Goal: Use online tool/utility: Utilize a website feature to perform a specific function

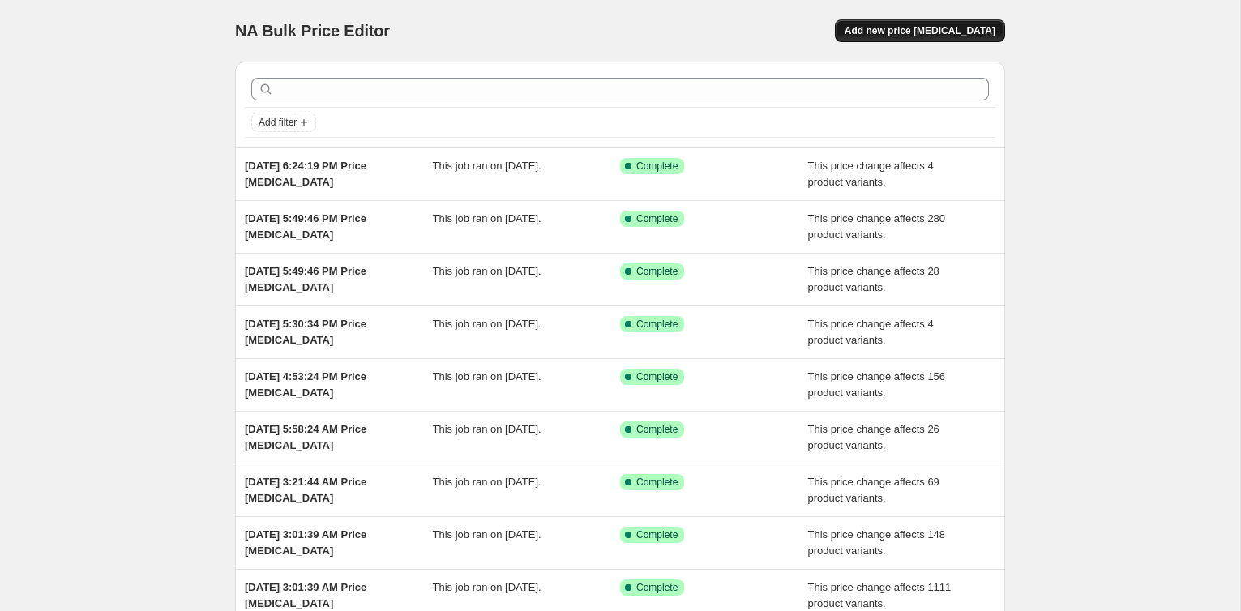
click at [909, 32] on span "Add new price [MEDICAL_DATA]" at bounding box center [920, 30] width 151 height 13
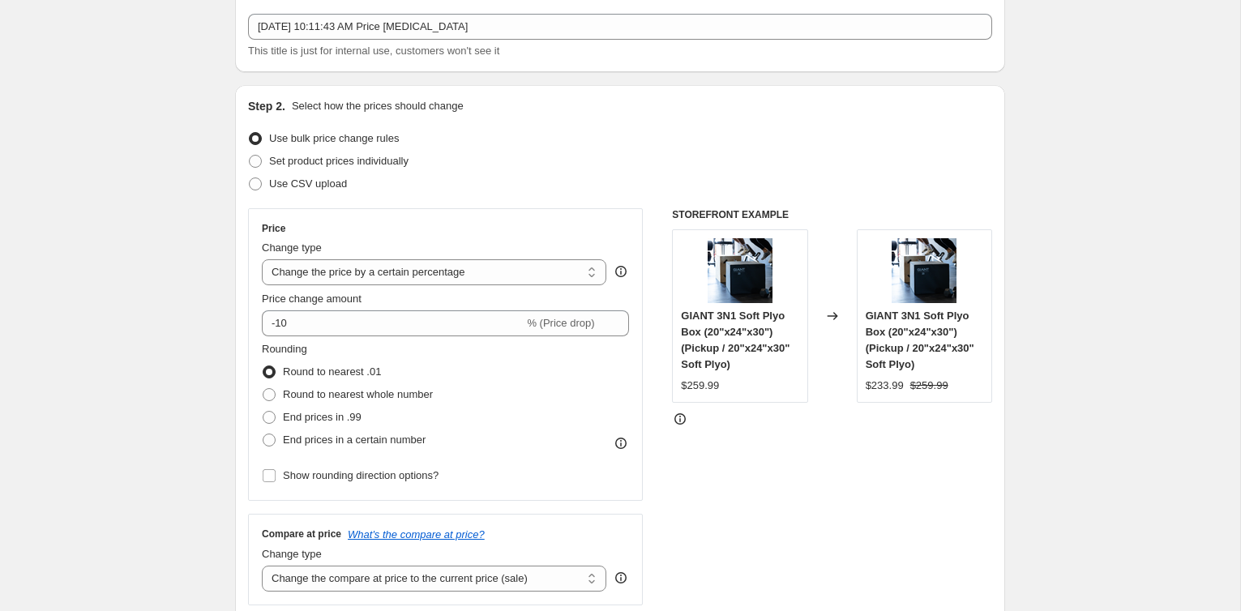
scroll to position [104, 0]
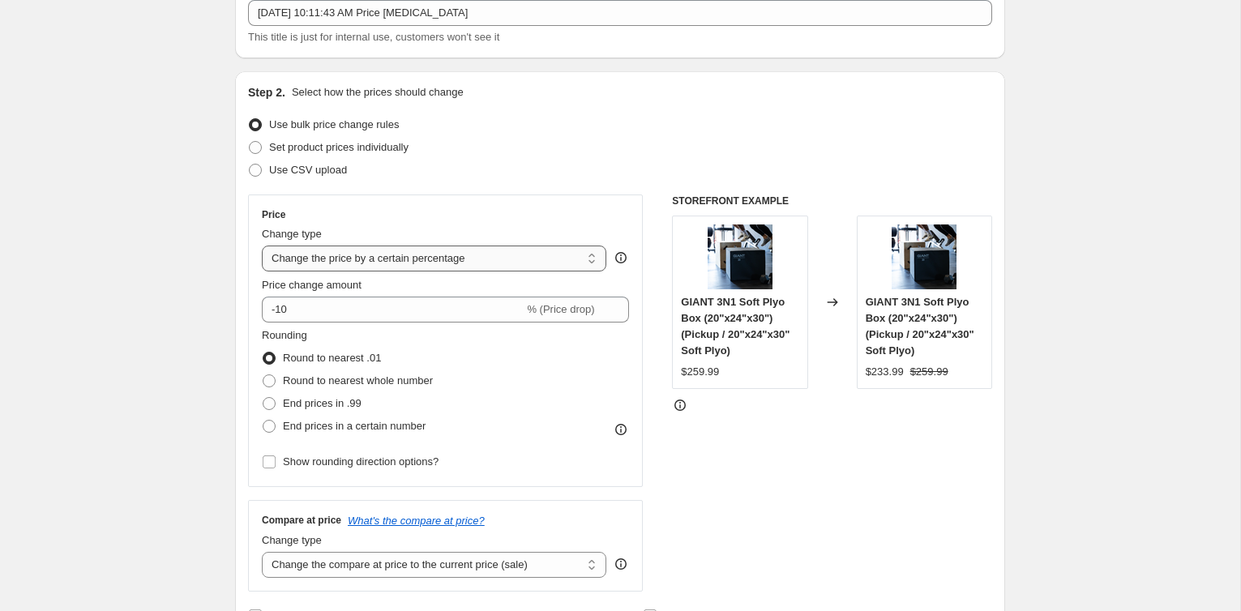
click at [384, 253] on select "Change the price to a certain amount Change the price by a certain amount Chang…" at bounding box center [434, 259] width 345 height 26
select select "pcap"
click at [262, 246] on select "Change the price to a certain amount Change the price by a certain amount Chang…" at bounding box center [434, 259] width 345 height 26
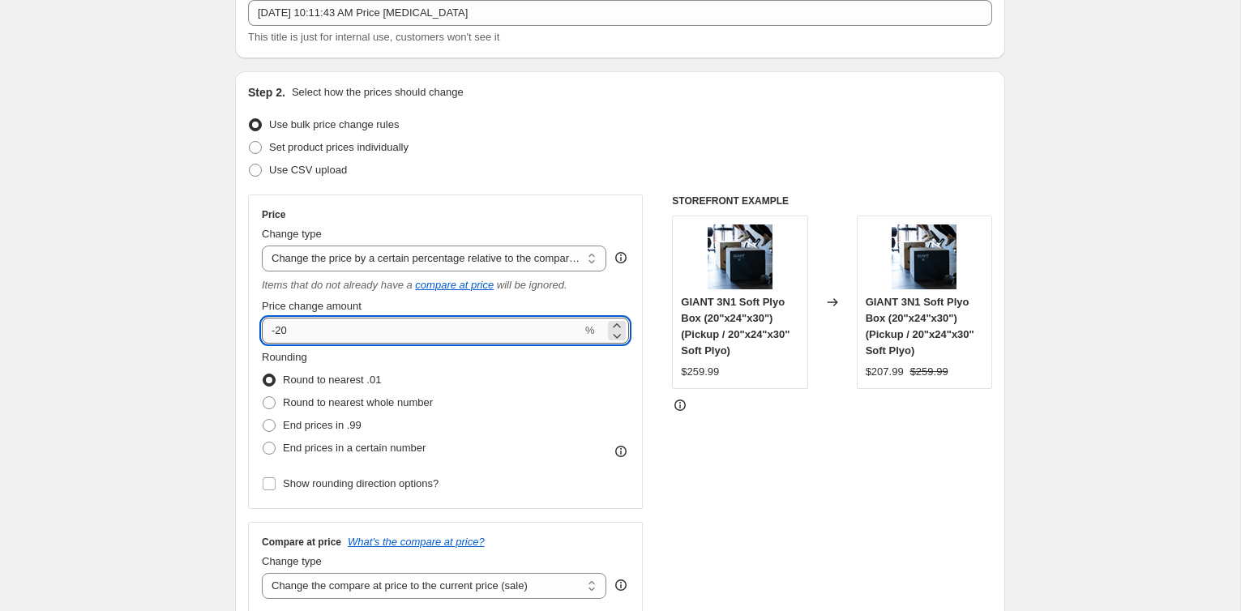
click at [386, 340] on input "-20" at bounding box center [422, 331] width 320 height 26
type input "-2"
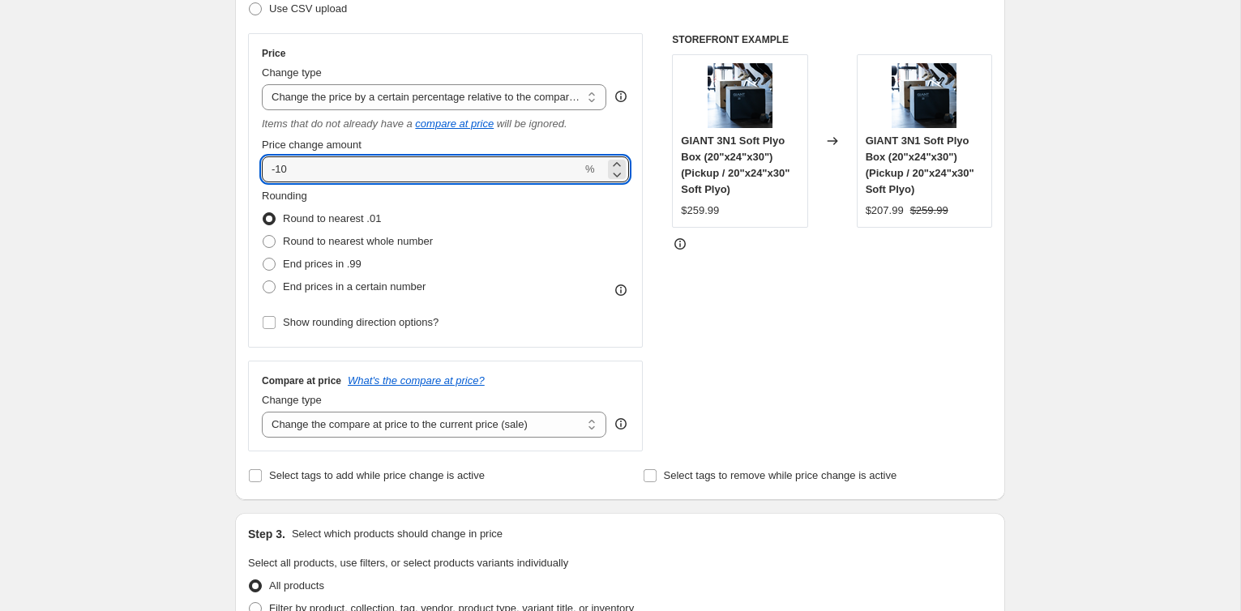
scroll to position [273, 0]
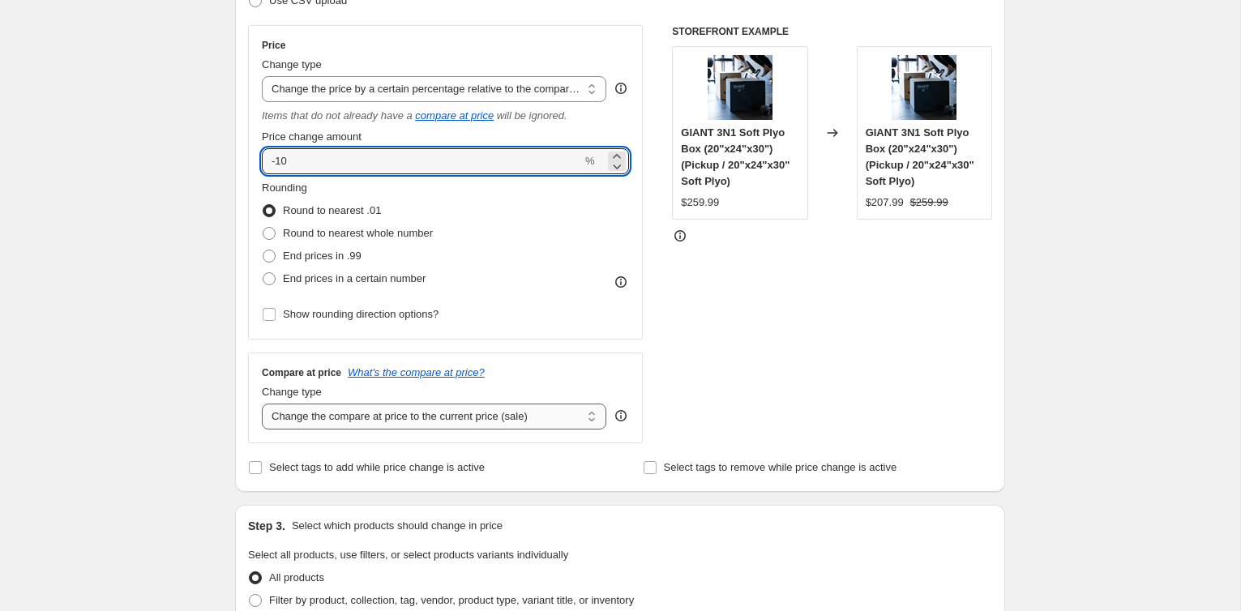
type input "-10"
click at [511, 411] on select "Change the compare at price to the current price (sale) Change the compare at p…" at bounding box center [434, 417] width 345 height 26
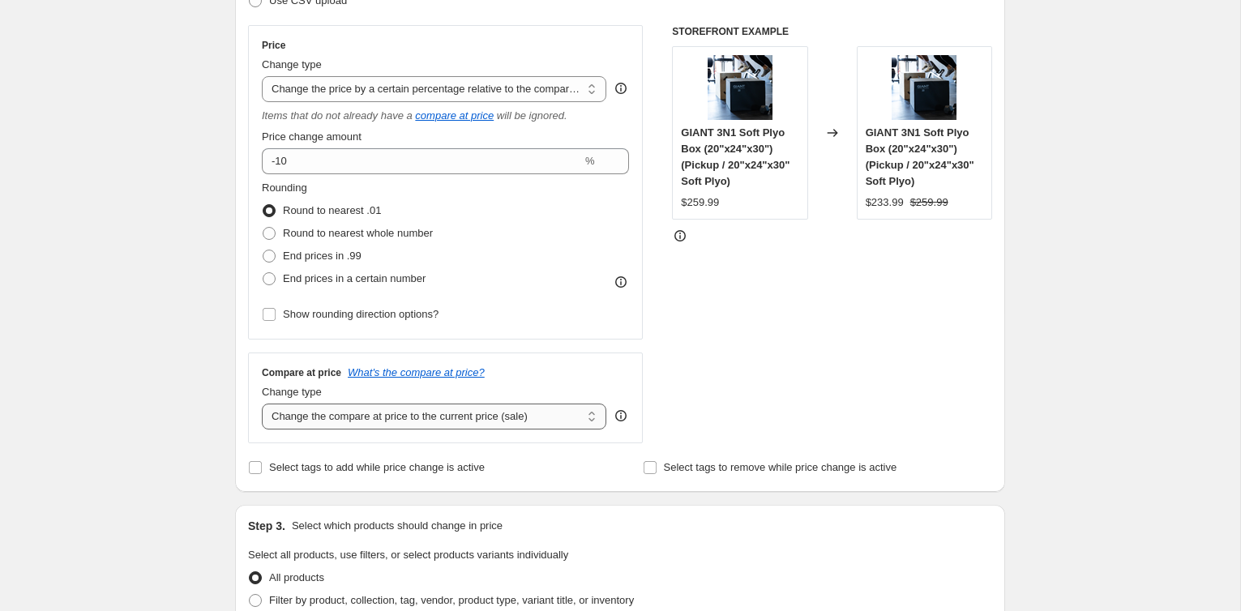
select select "no_change"
click at [262, 404] on select "Change the compare at price to the current price (sale) Change the compare at p…" at bounding box center [434, 417] width 345 height 26
click at [741, 362] on div "STOREFRONT EXAMPLE GIANT 3N1 Soft Plyo Box (20"x24"x30") (Pickup / 20"x24"x30" …" at bounding box center [832, 234] width 320 height 418
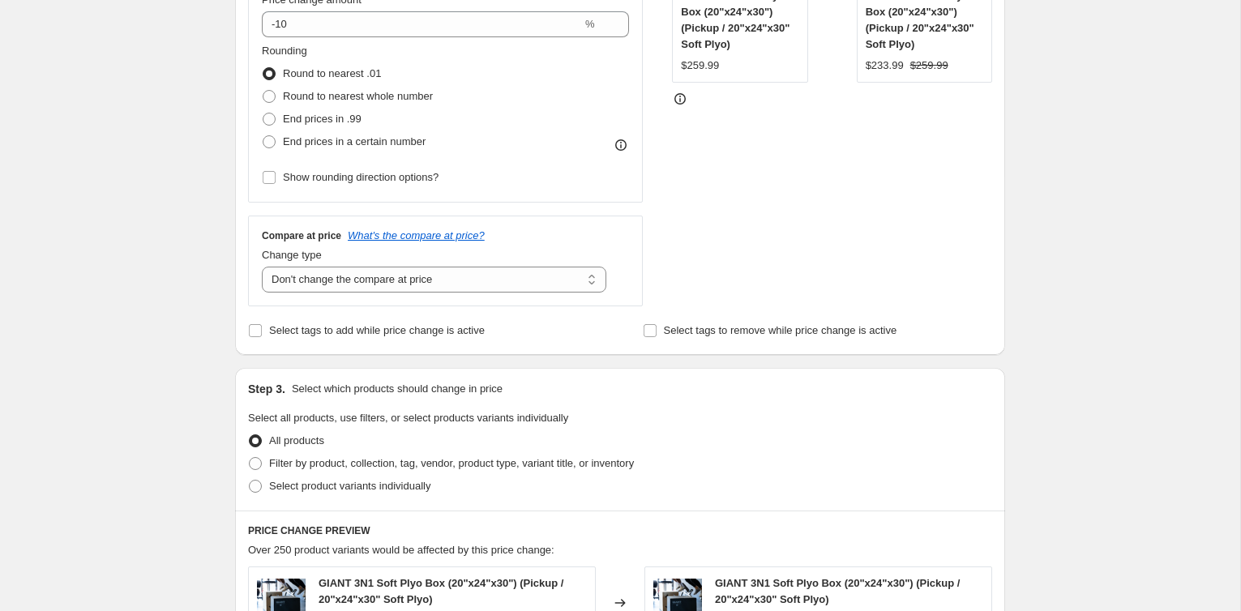
scroll to position [414, 0]
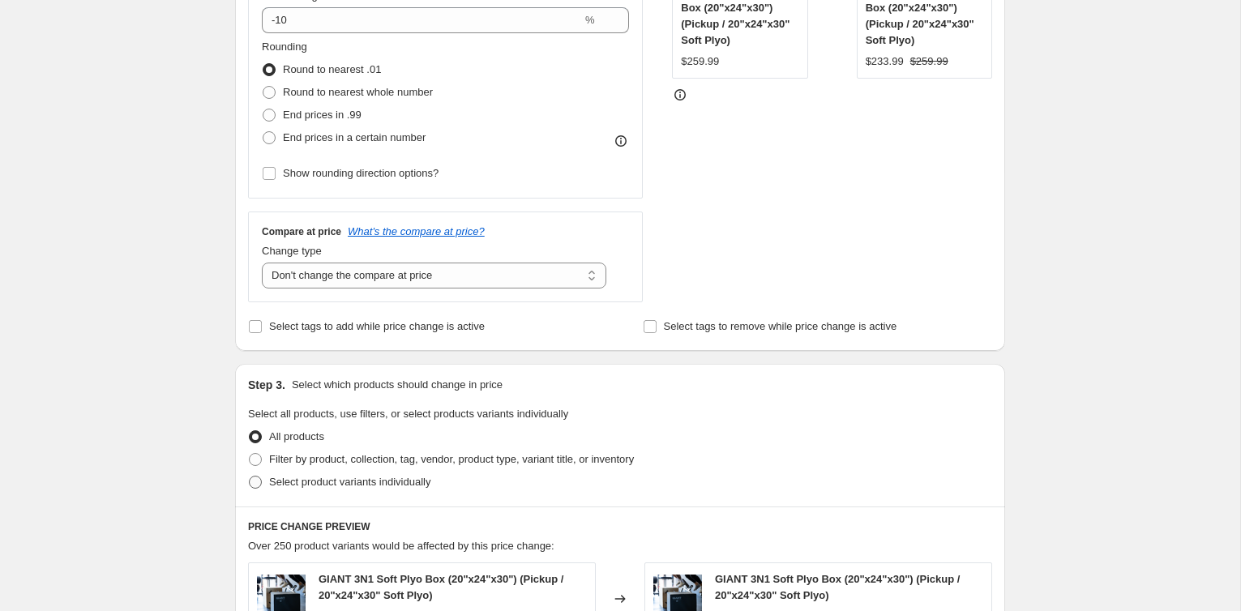
click at [331, 482] on span "Select product variants individually" at bounding box center [349, 482] width 161 height 12
click at [250, 477] on input "Select product variants individually" at bounding box center [249, 476] width 1 height 1
radio input "true"
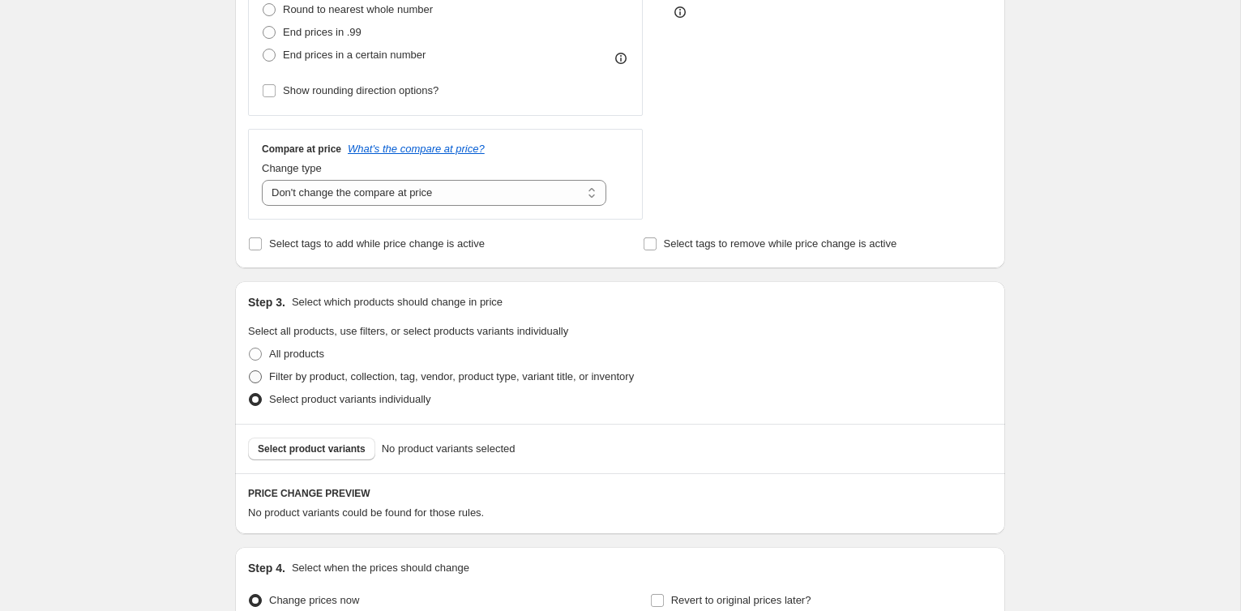
scroll to position [528, 0]
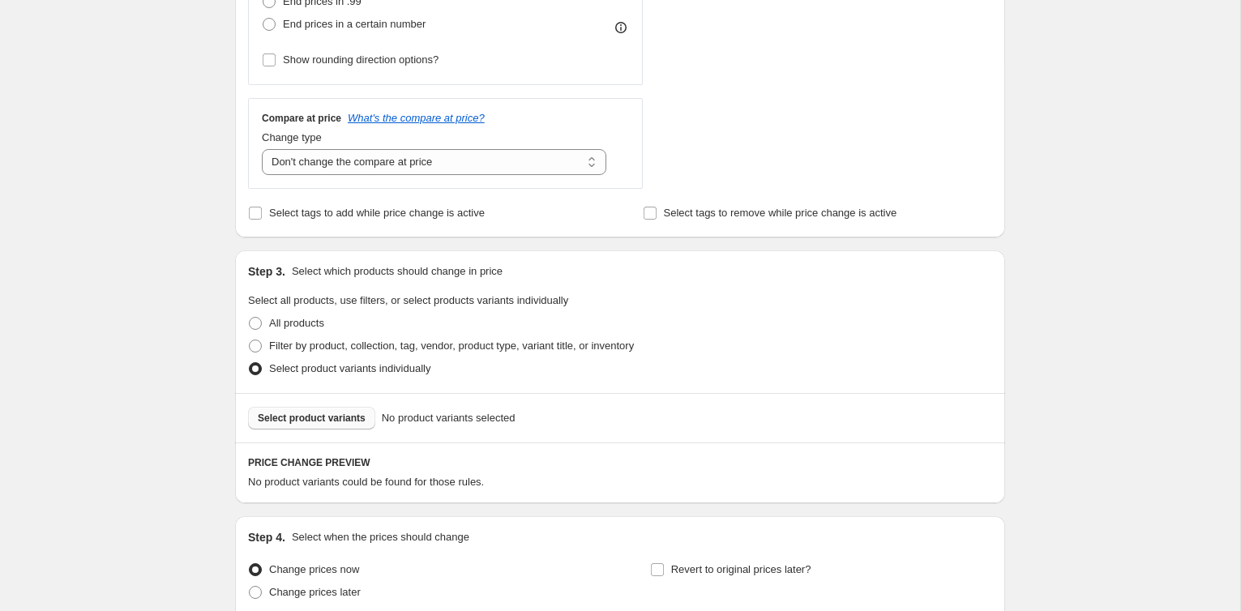
click at [357, 408] on button "Select product variants" at bounding box center [311, 418] width 127 height 23
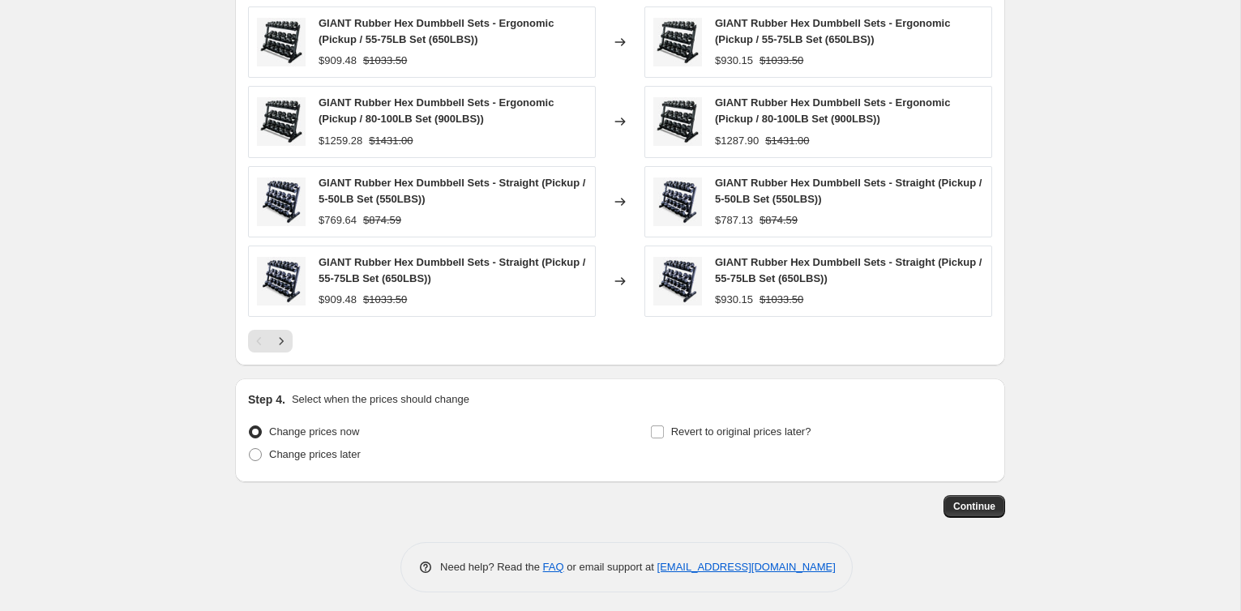
scroll to position [1032, 0]
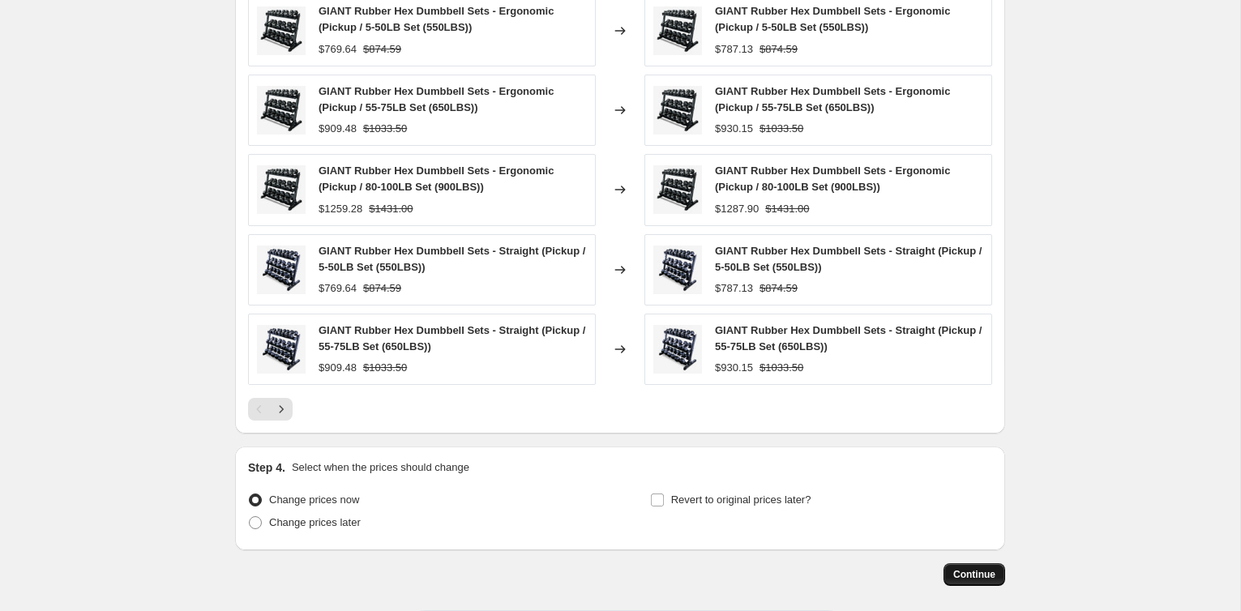
click at [978, 568] on span "Continue" at bounding box center [974, 574] width 42 height 13
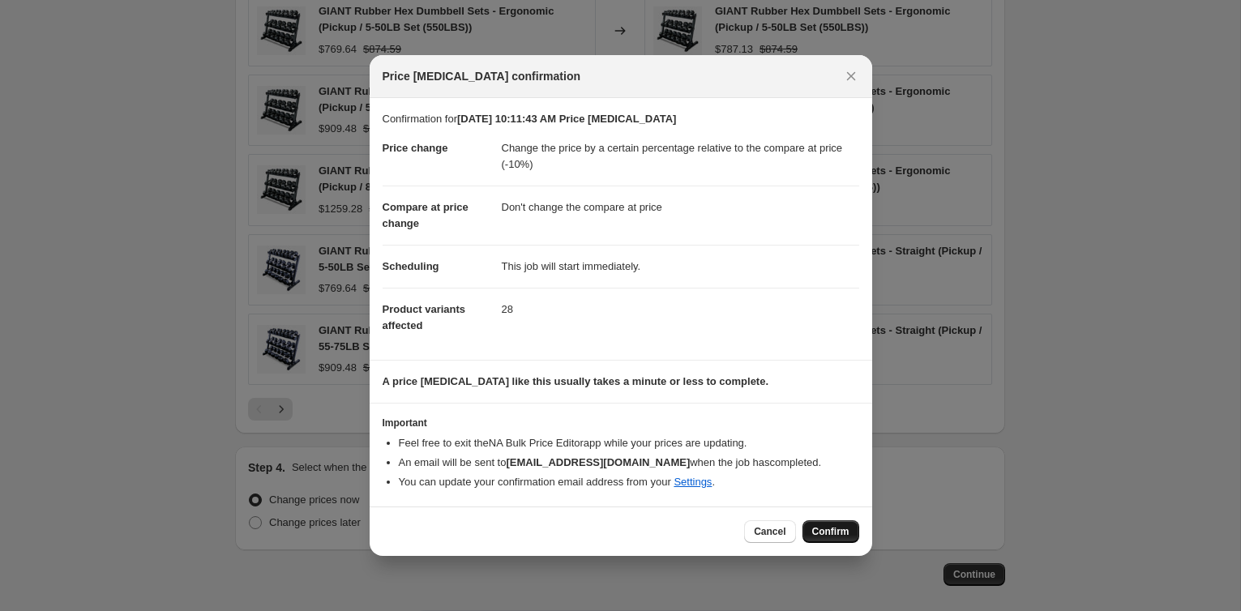
click at [823, 531] on span "Confirm" at bounding box center [830, 531] width 37 height 13
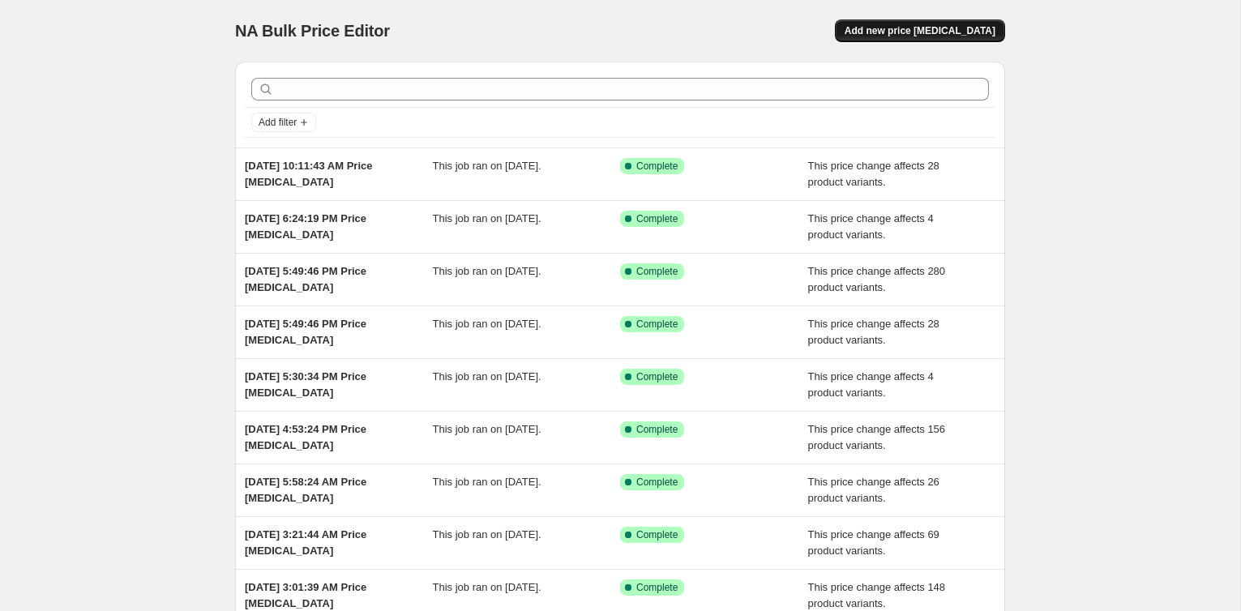
click at [940, 31] on span "Add new price change job" at bounding box center [920, 30] width 151 height 13
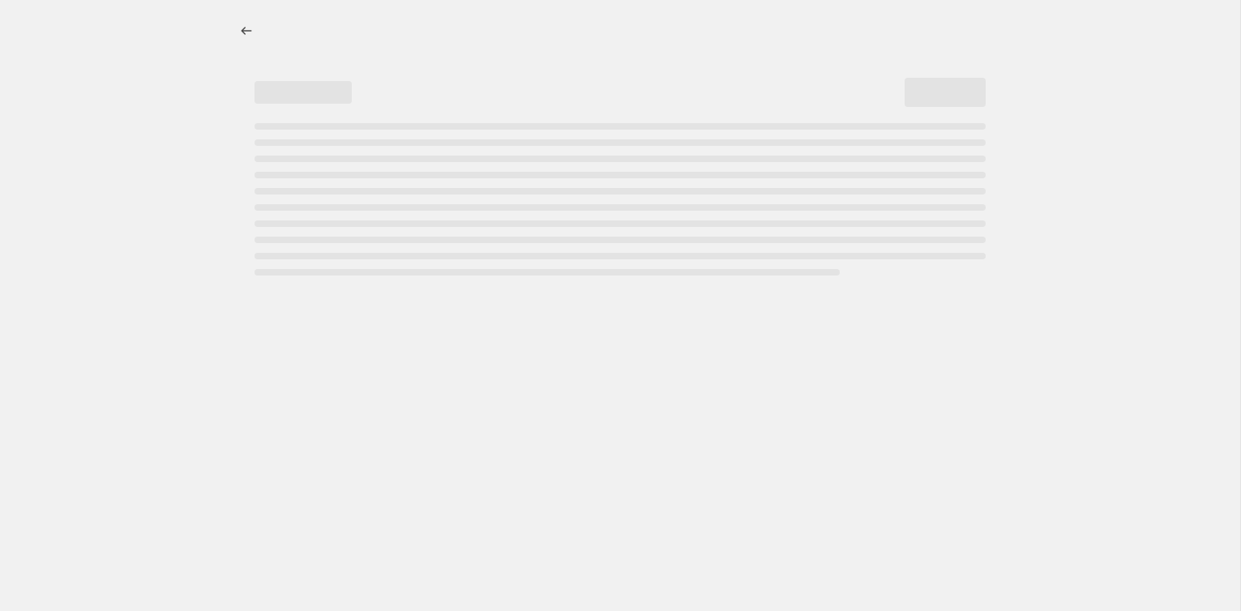
select select "percentage"
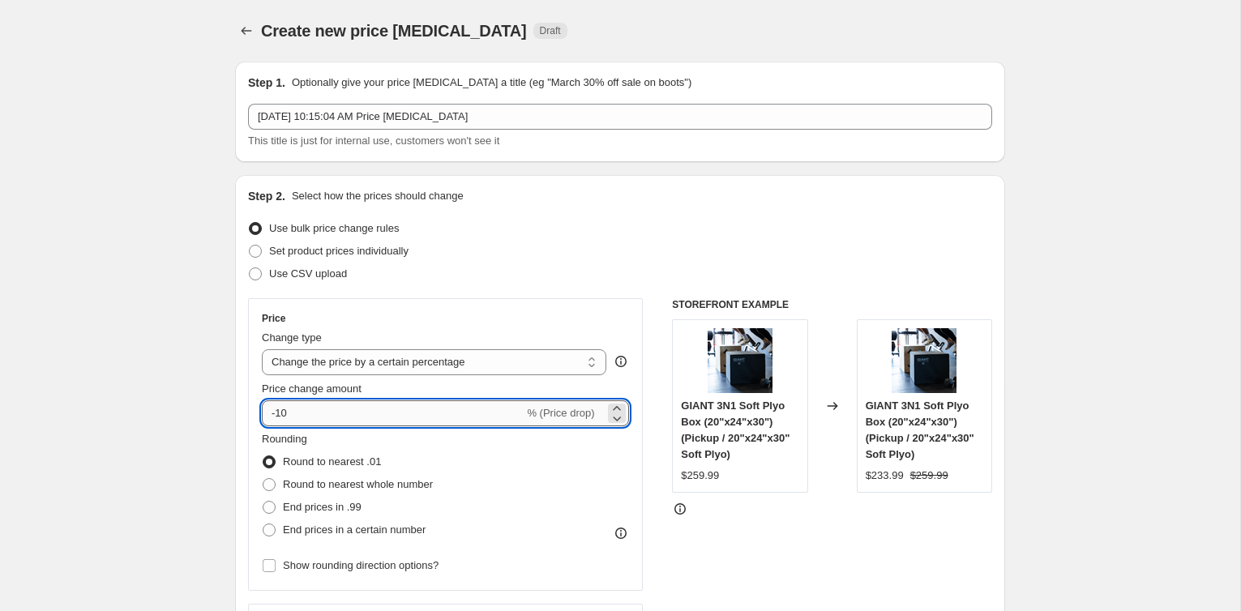
click at [328, 405] on input "-10" at bounding box center [393, 413] width 262 height 26
type input "-1"
click at [370, 364] on select "Change the price to a certain amount Change the price by a certain amount Chang…" at bounding box center [434, 362] width 345 height 26
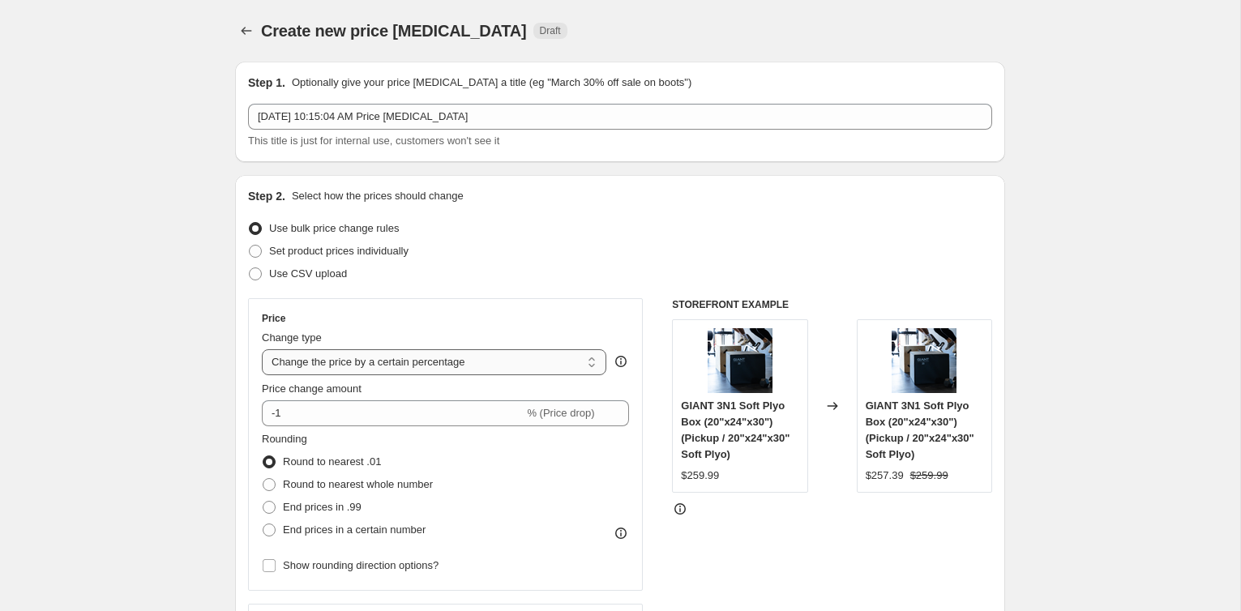
select select "pcap"
click at [262, 349] on select "Change the price to a certain amount Change the price by a certain amount Chang…" at bounding box center [434, 362] width 345 height 26
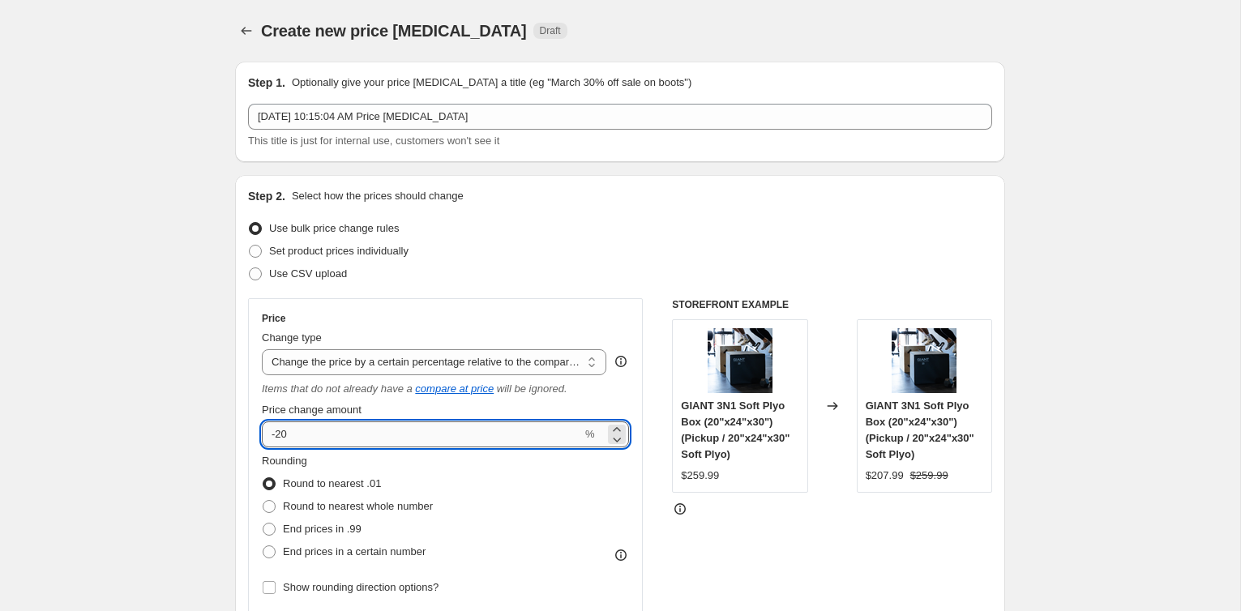
click at [370, 434] on input "-20" at bounding box center [422, 435] width 320 height 26
type input "-2"
type input "-15"
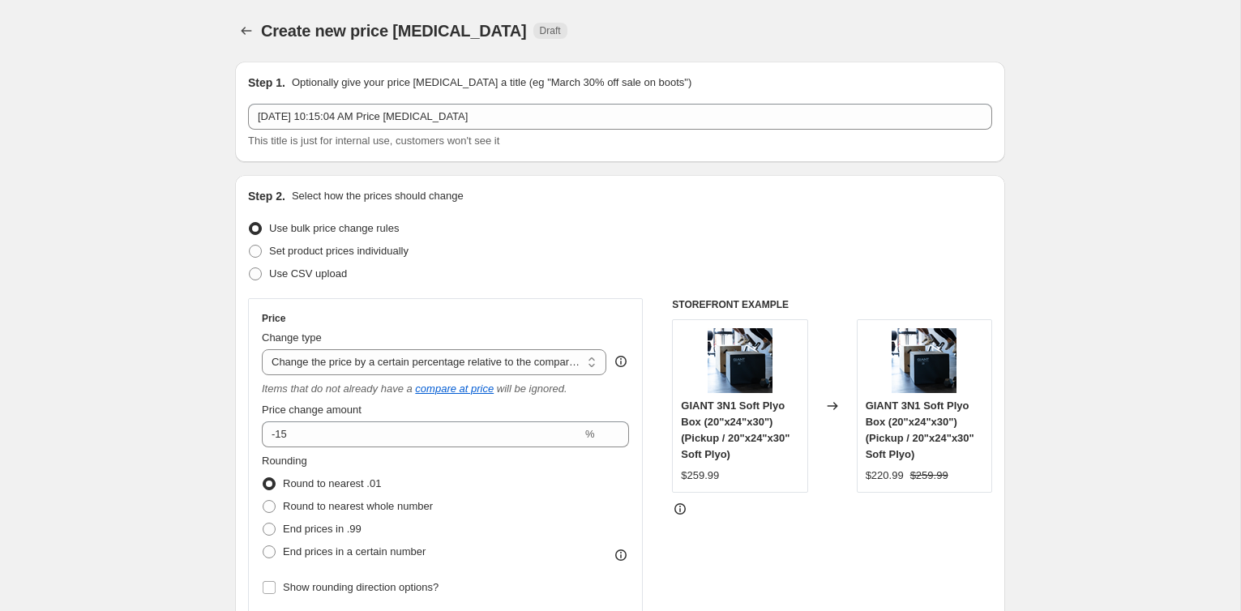
click at [567, 510] on div "Rounding Round to nearest .01 Round to nearest whole number End prices in .99 E…" at bounding box center [445, 508] width 367 height 110
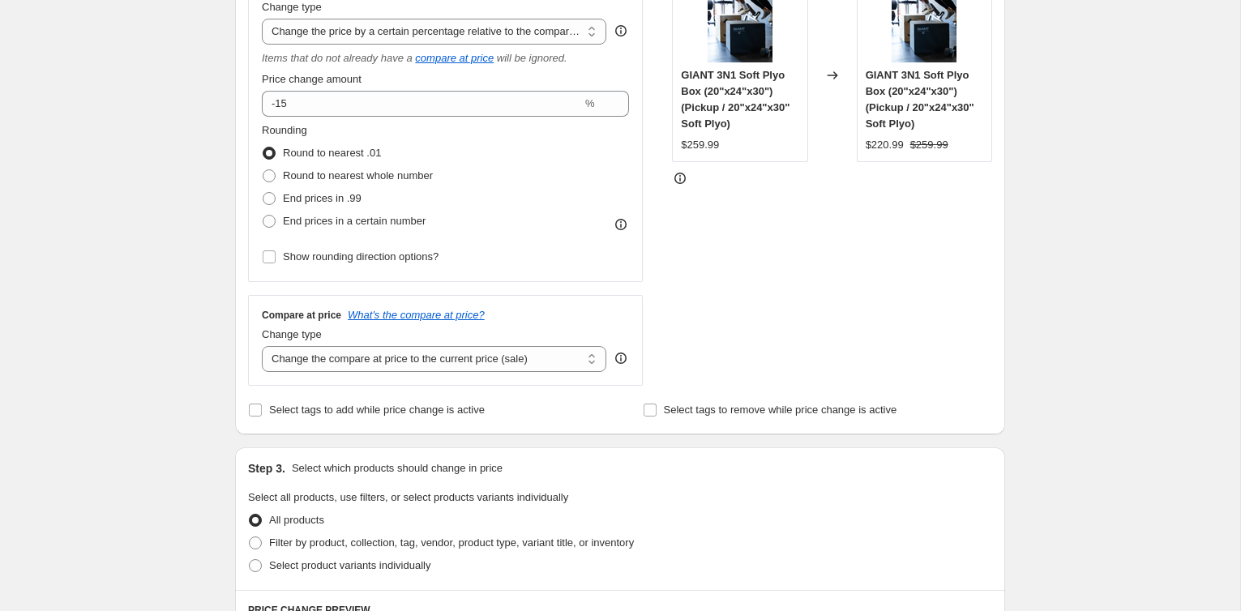
scroll to position [345, 0]
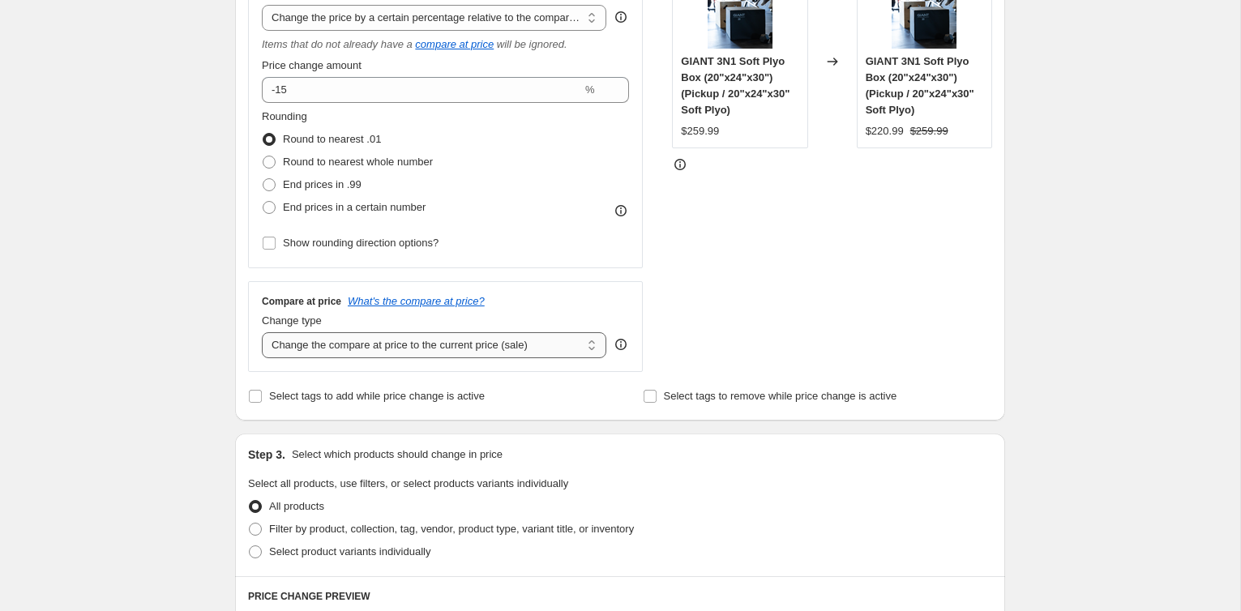
click at [489, 344] on select "Change the compare at price to the current price (sale) Change the compare at p…" at bounding box center [434, 345] width 345 height 26
select select "no_change"
click at [262, 332] on select "Change the compare at price to the current price (sale) Change the compare at p…" at bounding box center [434, 345] width 345 height 26
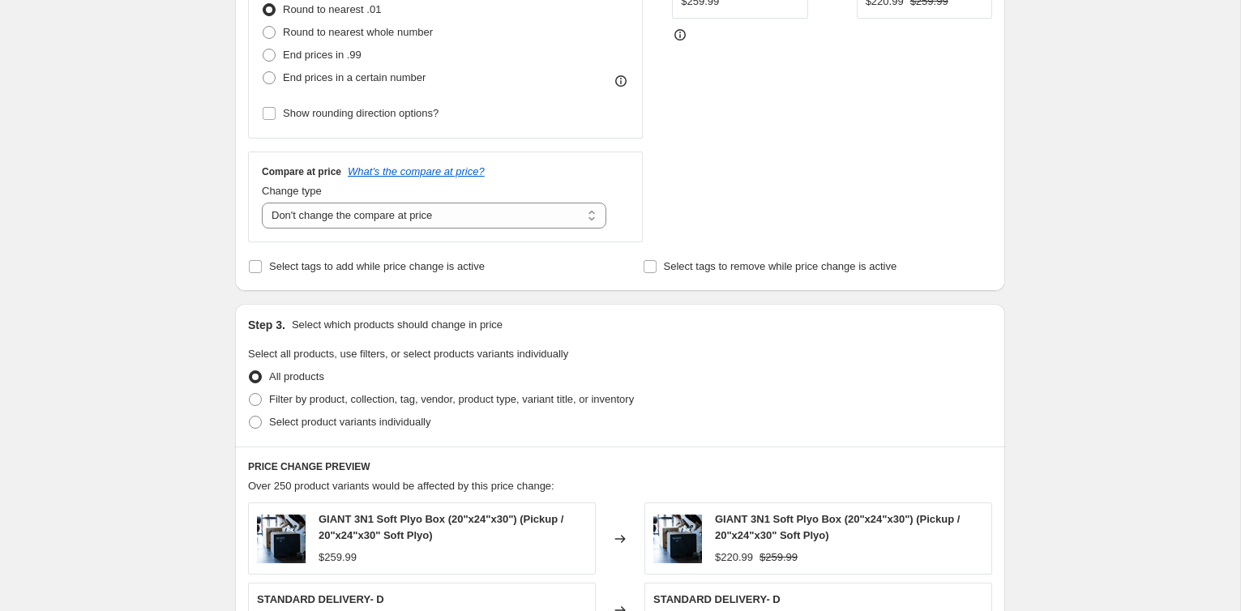
scroll to position [481, 0]
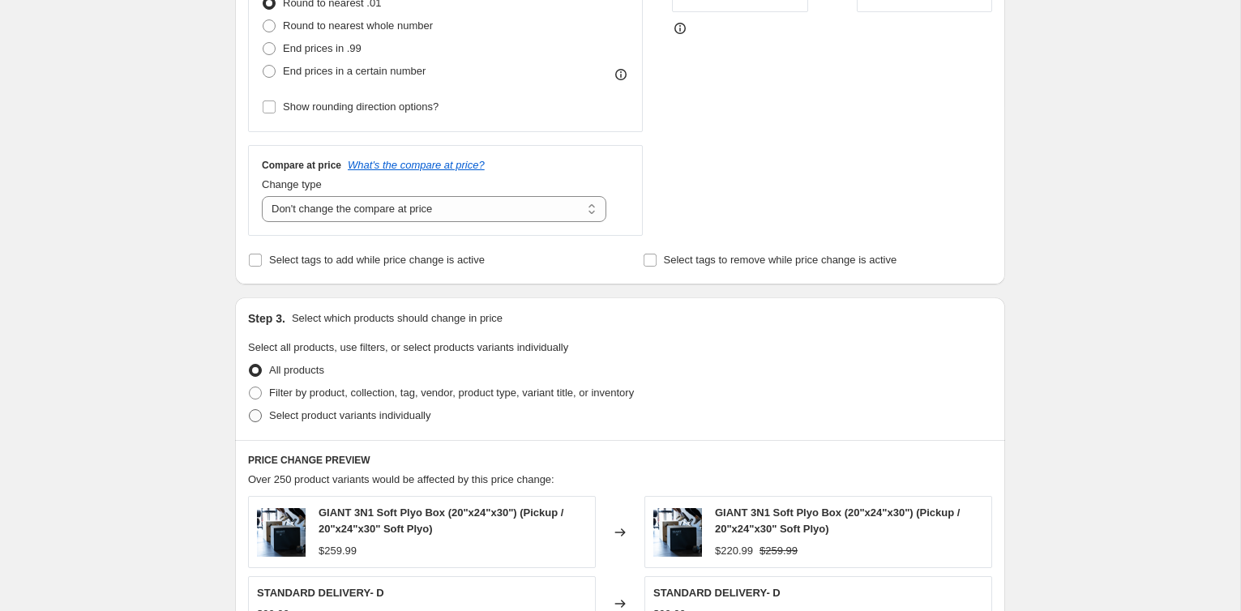
click at [420, 413] on span "Select product variants individually" at bounding box center [349, 415] width 161 height 12
click at [250, 410] on input "Select product variants individually" at bounding box center [249, 409] width 1 height 1
radio input "true"
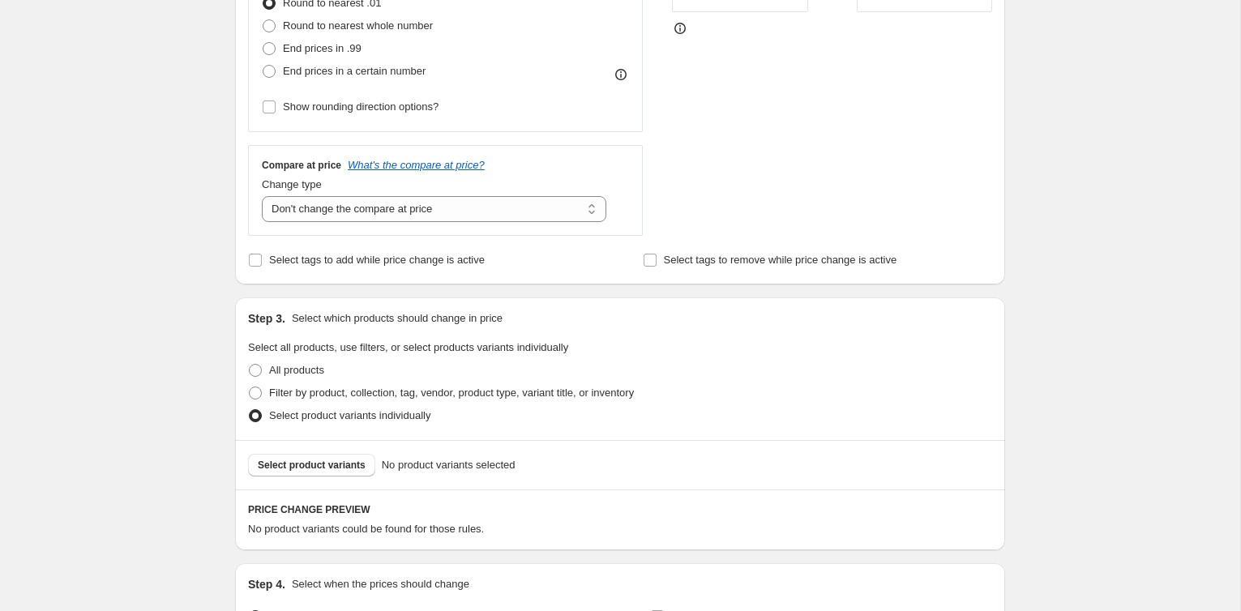
click at [380, 463] on div "Select product variants No product variants selected" at bounding box center [620, 465] width 744 height 23
click at [357, 463] on span "Select product variants" at bounding box center [312, 465] width 108 height 13
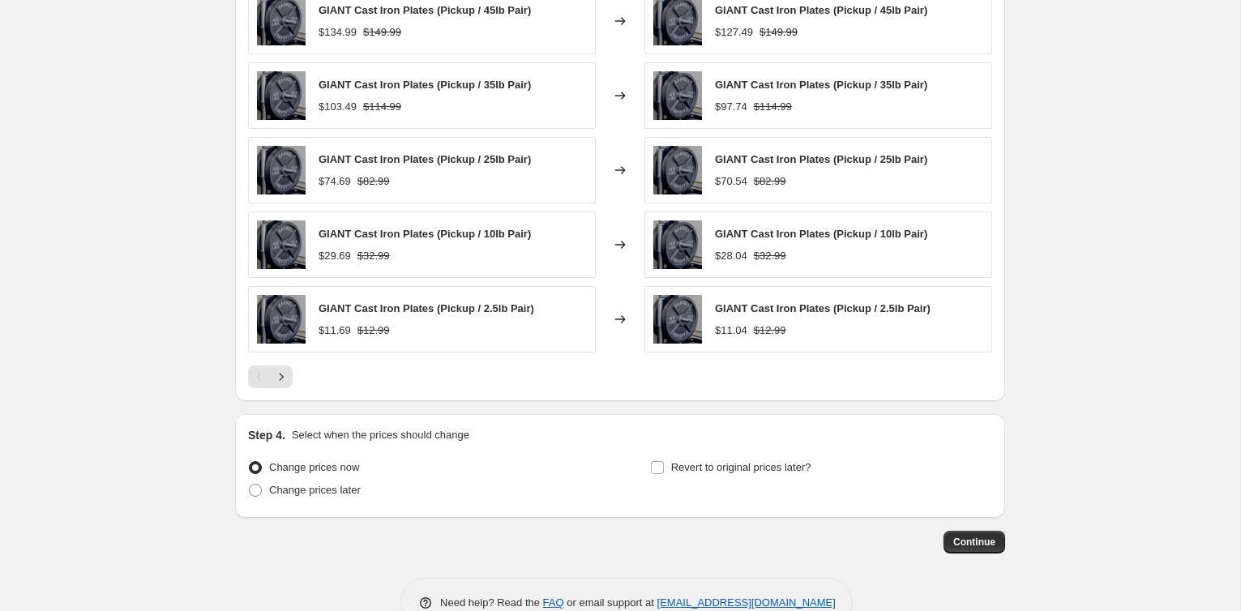
scroll to position [1074, 0]
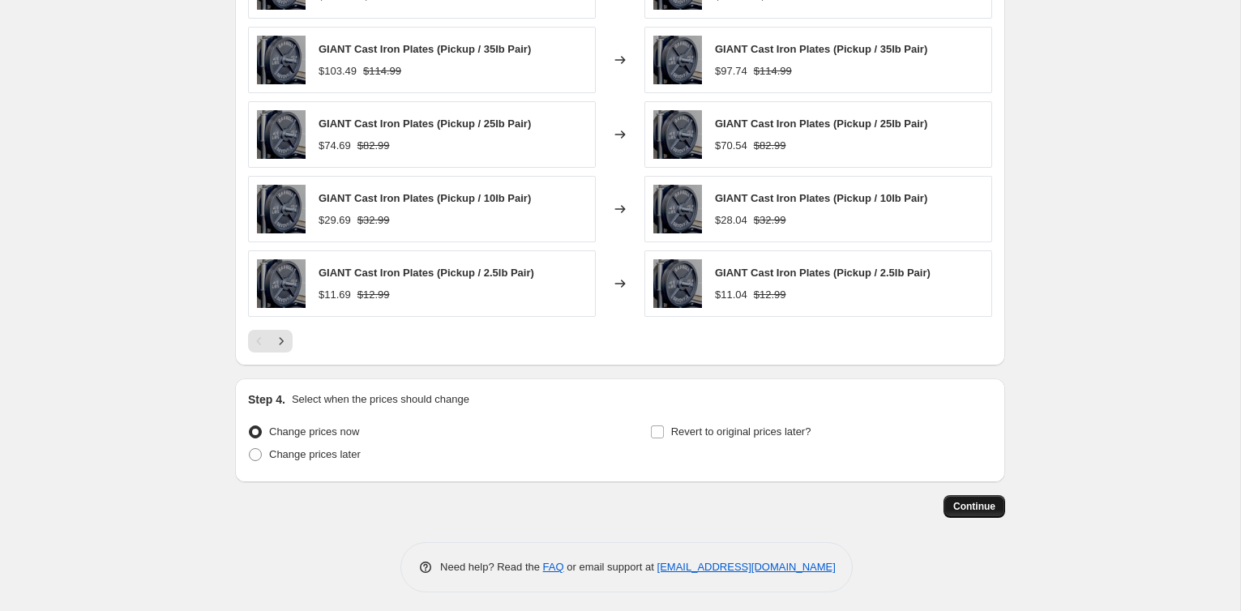
click at [981, 495] on button "Continue" at bounding box center [975, 506] width 62 height 23
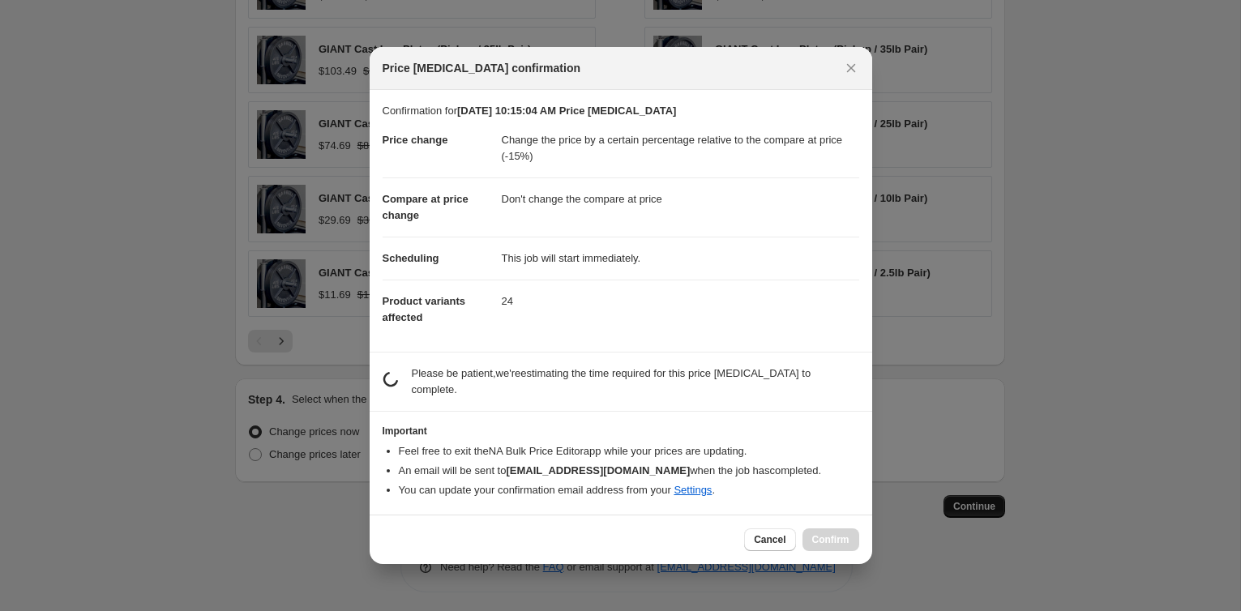
scroll to position [0, 0]
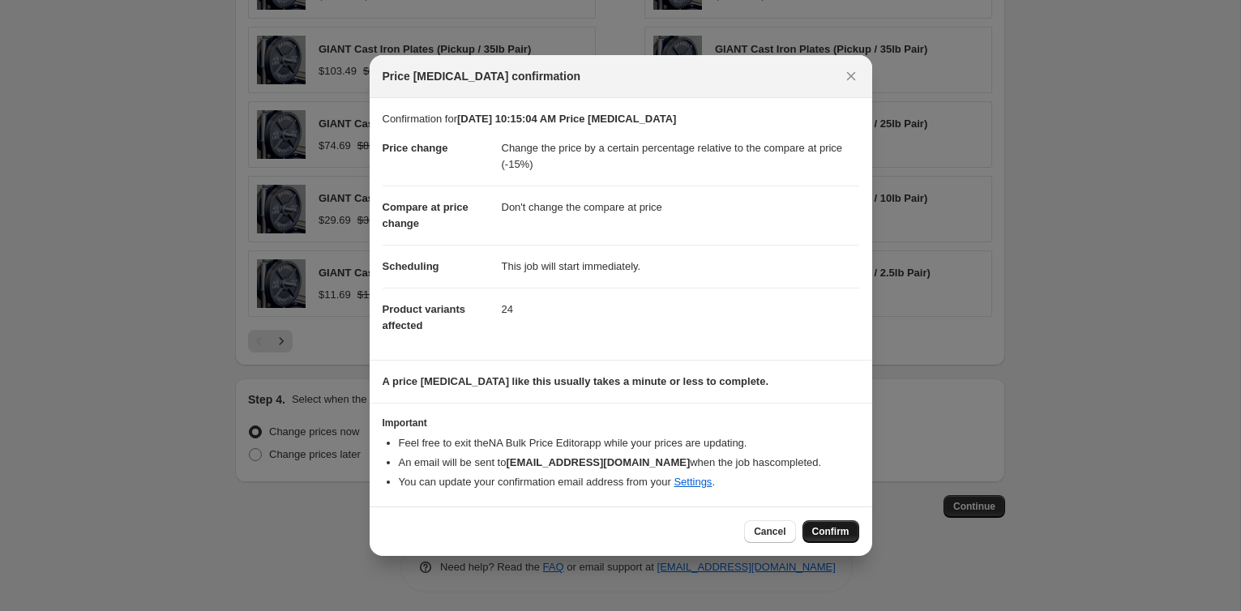
click at [834, 523] on button "Confirm" at bounding box center [831, 531] width 57 height 23
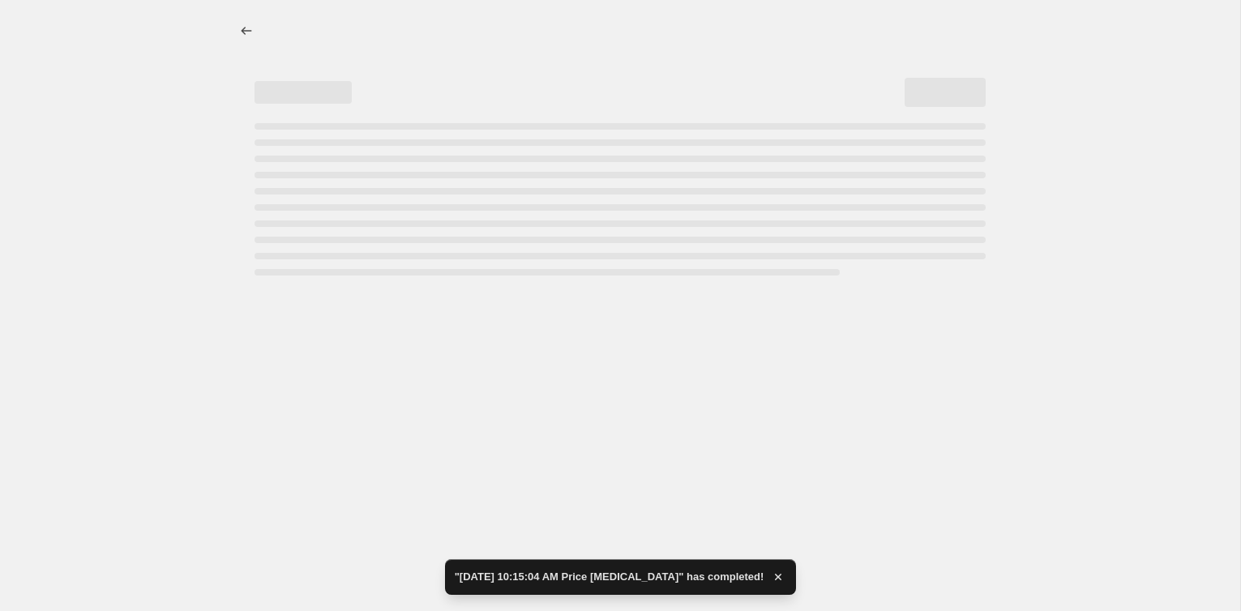
select select "pcap"
select select "no_change"
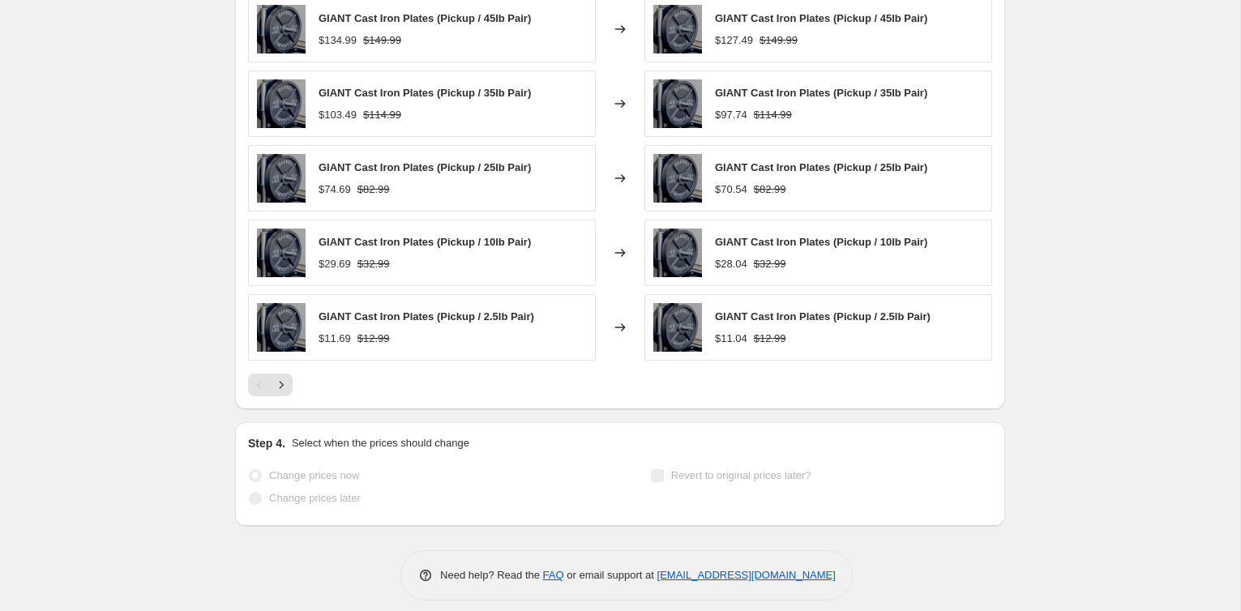
scroll to position [1192, 0]
